Goal: Task Accomplishment & Management: Use online tool/utility

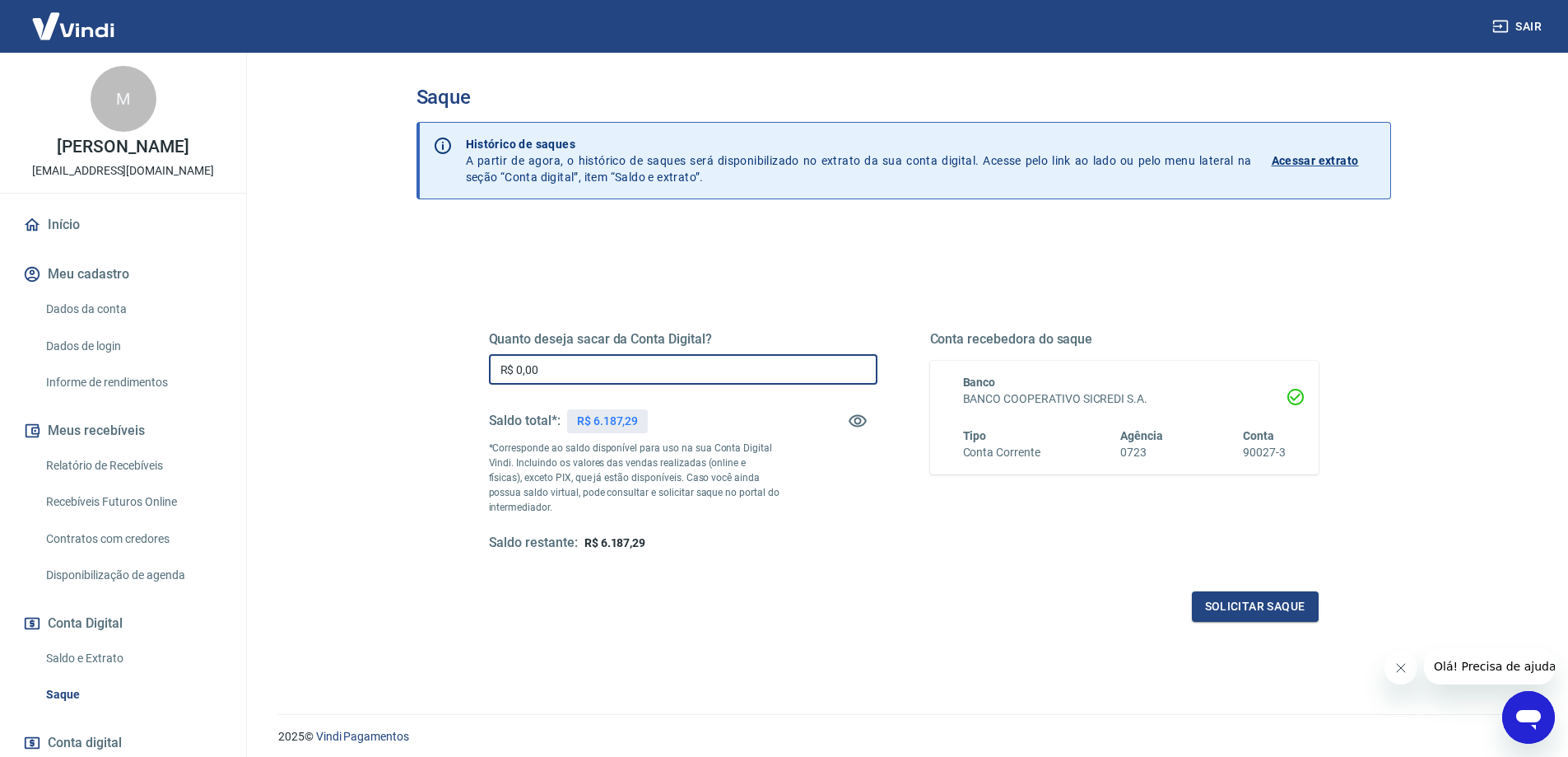
click at [596, 372] on input "R$ 0,00" at bounding box center [683, 369] width 389 height 30
type input "R$ 6.187,29"
click at [1256, 608] on button "Solicitar saque" at bounding box center [1256, 607] width 126 height 30
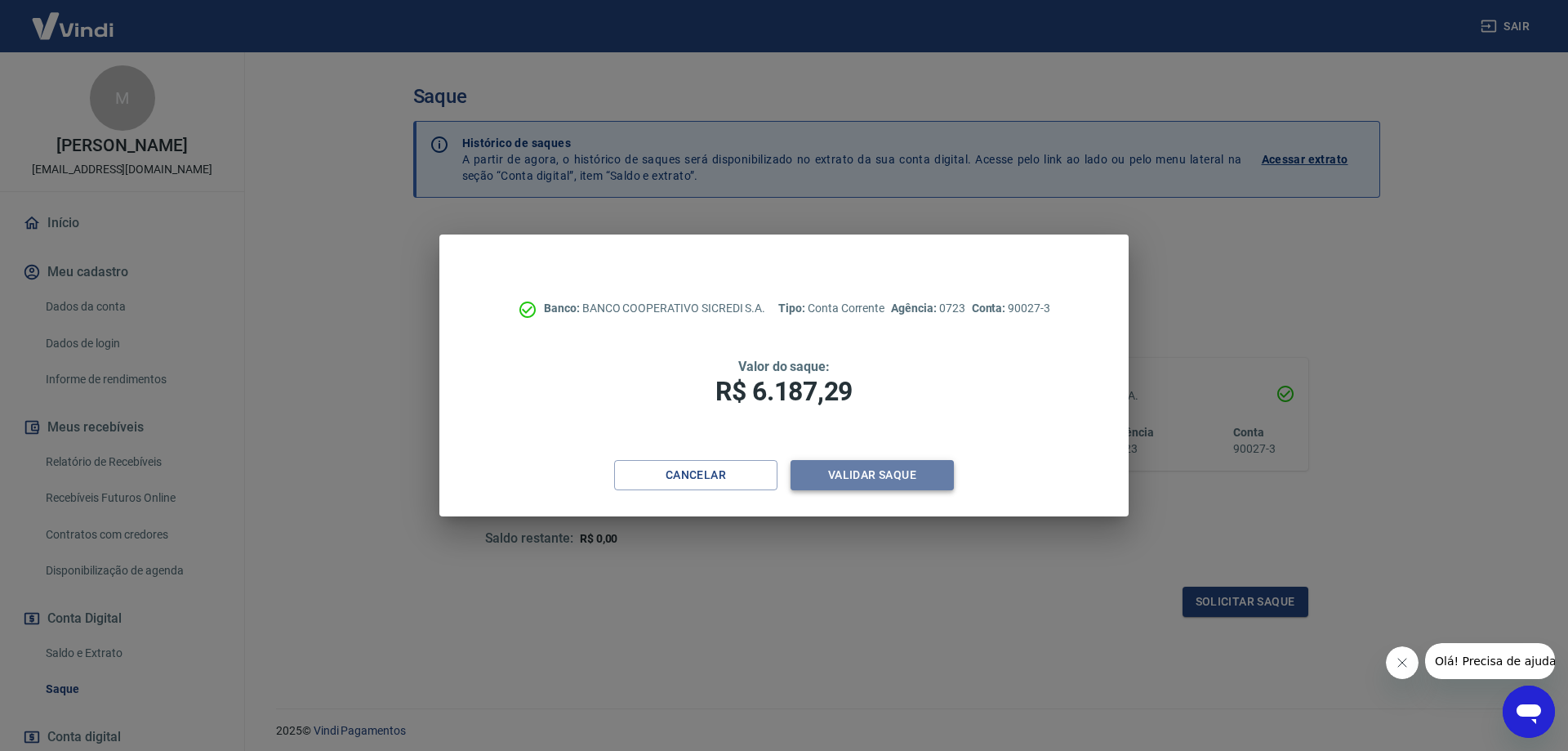
click at [875, 484] on button "Validar saque" at bounding box center [872, 475] width 164 height 30
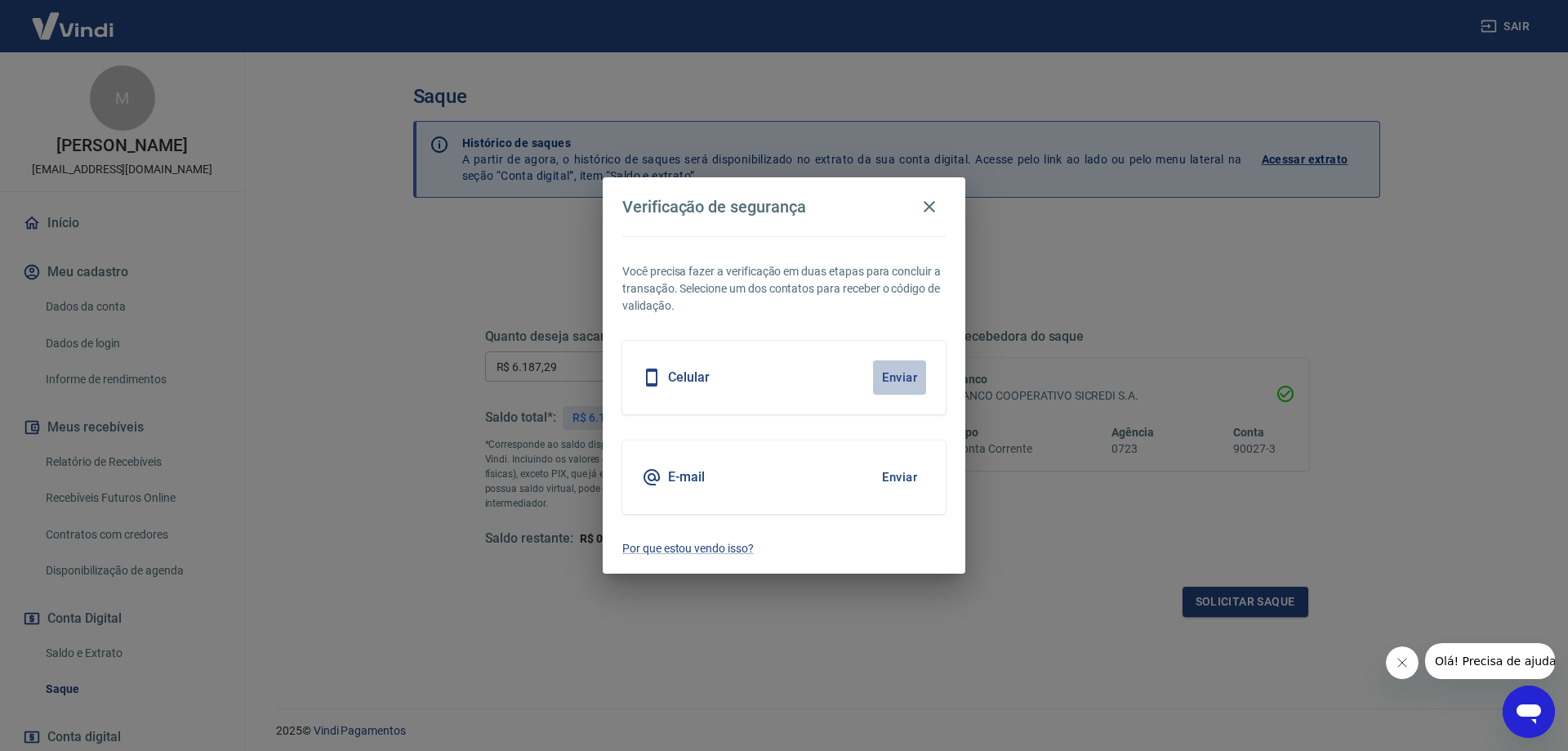
click at [901, 376] on button "Enviar" at bounding box center [900, 377] width 53 height 35
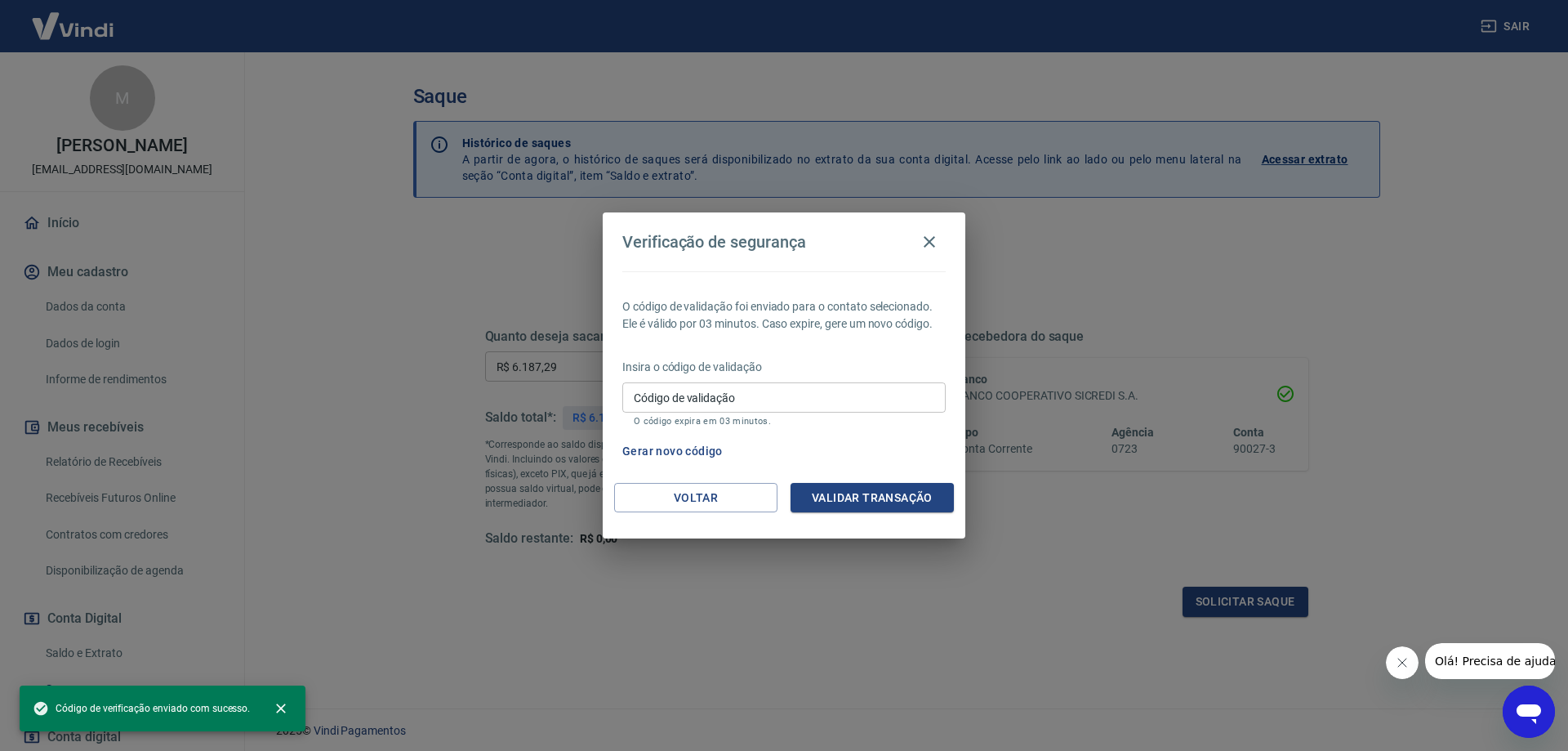
click at [780, 404] on input "Código de validação" at bounding box center [784, 397] width 324 height 30
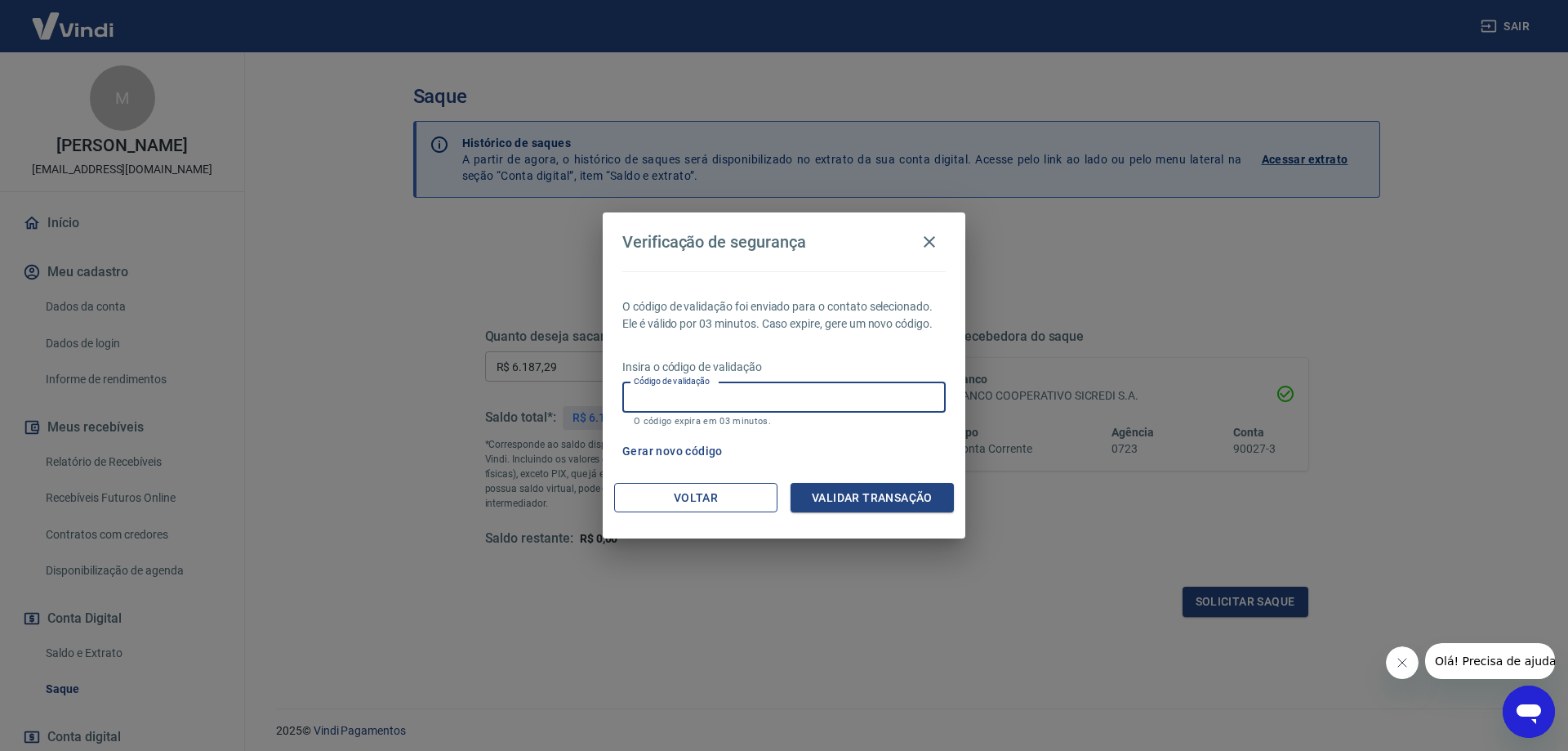
click at [653, 491] on button "Voltar" at bounding box center [696, 498] width 164 height 30
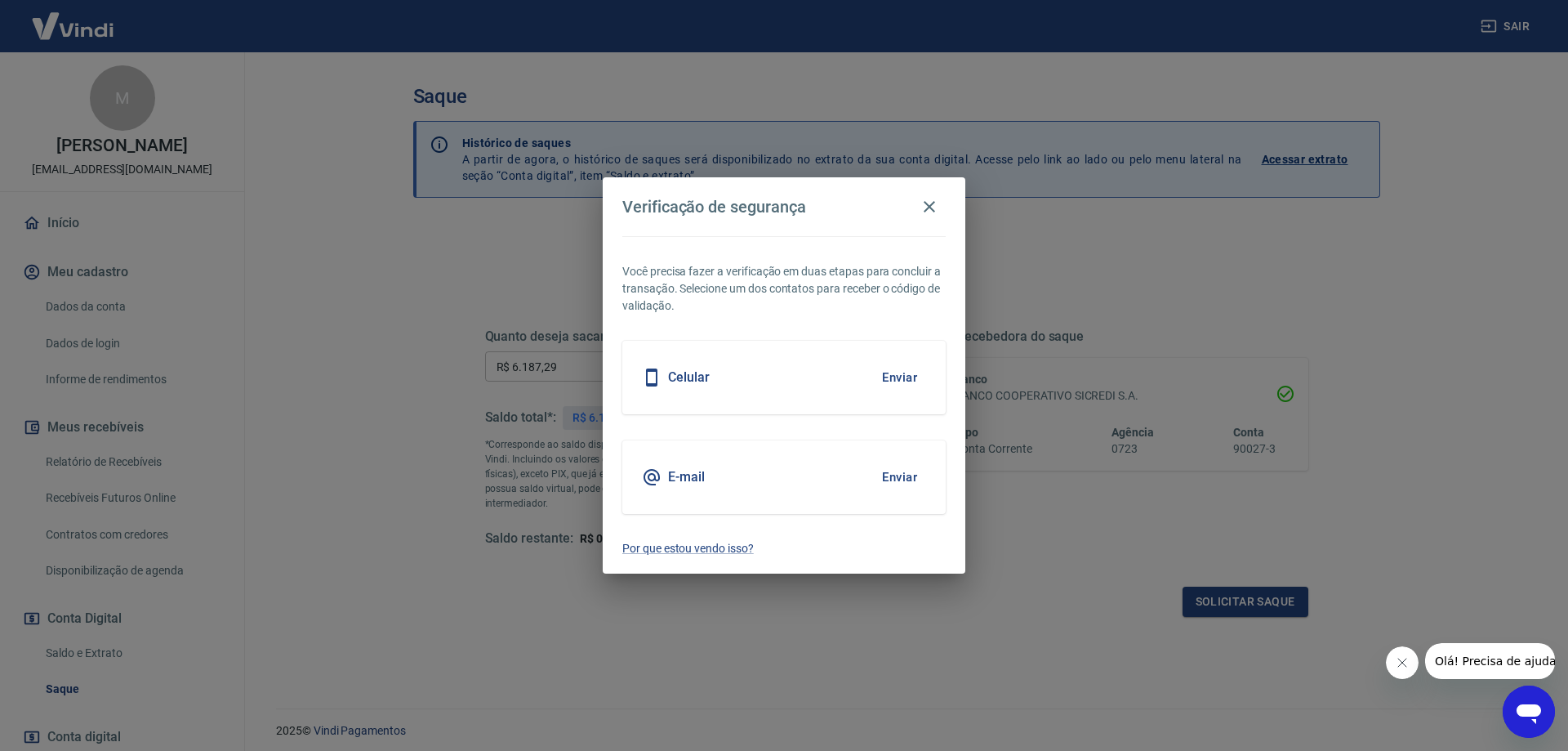
click at [897, 472] on button "Enviar" at bounding box center [900, 477] width 53 height 35
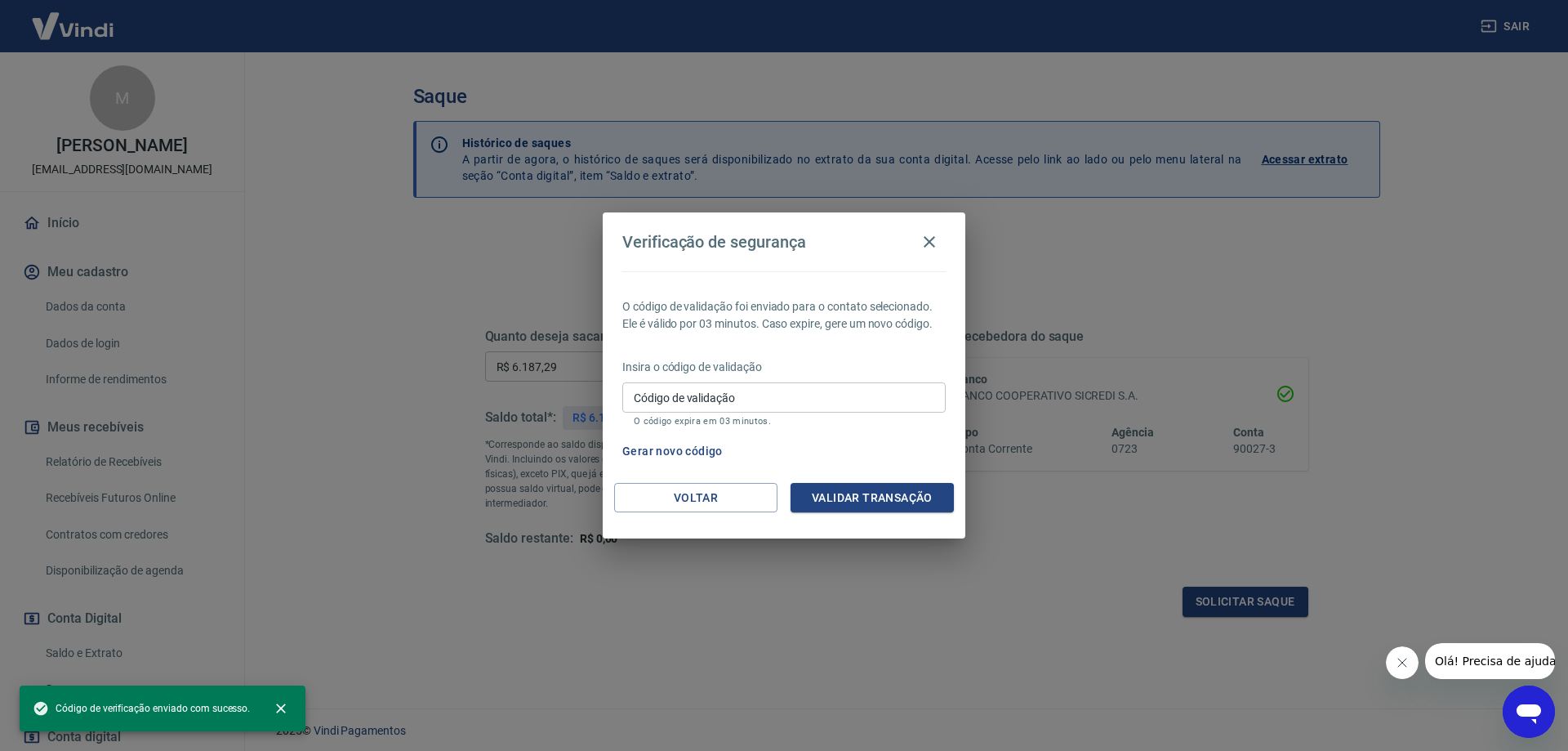
click at [786, 394] on input "Código de validação" at bounding box center [784, 397] width 324 height 30
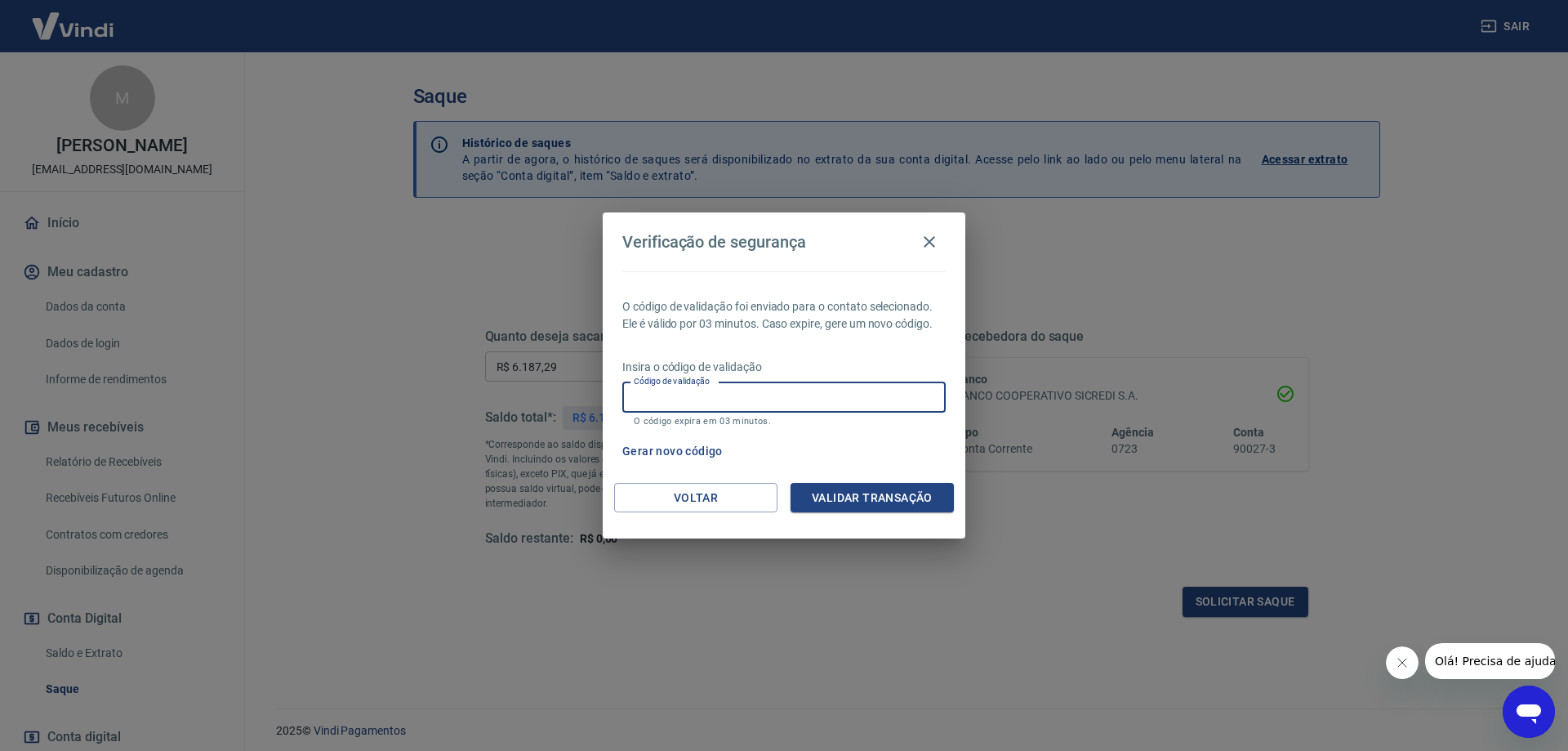
paste input "524304"
type input "524304"
click at [880, 505] on button "Validar transação" at bounding box center [872, 498] width 164 height 30
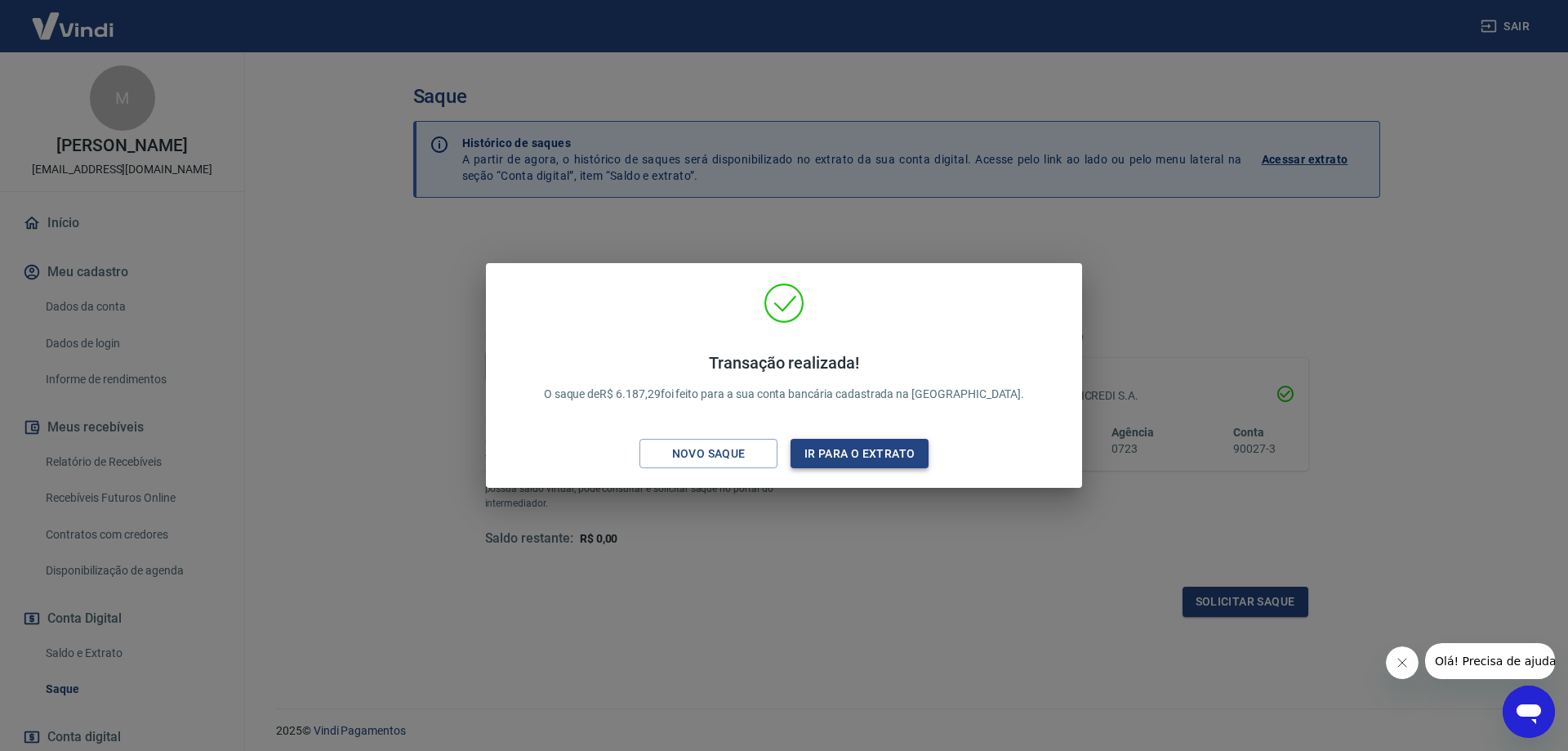
click at [876, 447] on button "Ir para o extrato" at bounding box center [859, 454] width 138 height 30
